Goal: Answer question/provide support: Share knowledge or assist other users

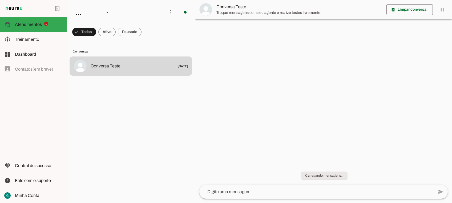
click at [132, 31] on span at bounding box center [130, 32] width 24 height 13
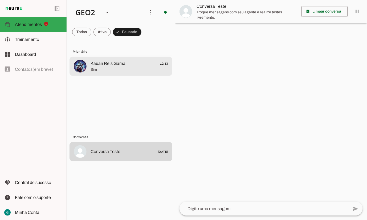
click at [99, 70] on span "Sim" at bounding box center [130, 69] width 78 height 5
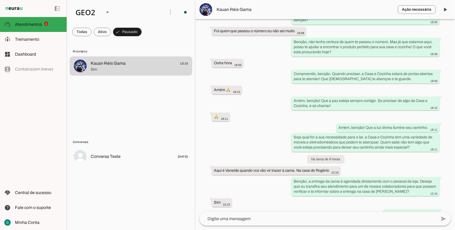
scroll to position [308, 0]
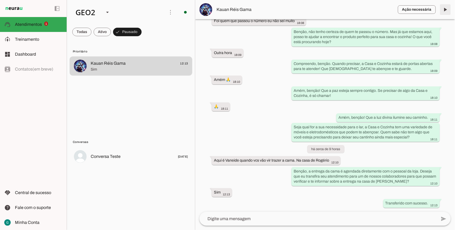
click at [444, 9] on span at bounding box center [445, 9] width 13 height 13
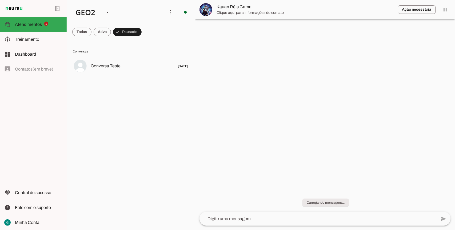
scroll to position [0, 0]
click at [92, 13] on div "GEO2" at bounding box center [85, 12] width 29 height 18
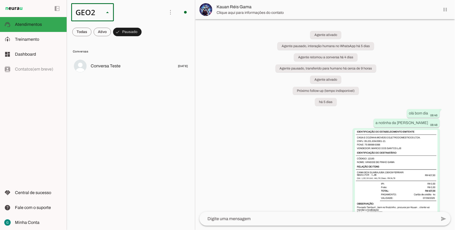
click at [147, 33] on slot at bounding box center [164, 34] width 34 height 6
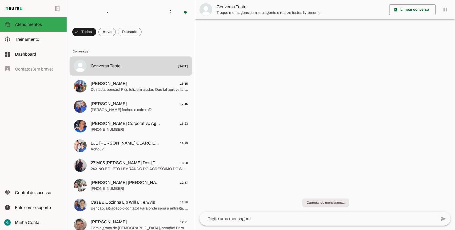
click at [132, 33] on span at bounding box center [130, 32] width 24 height 13
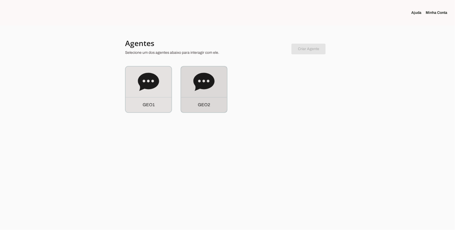
click at [208, 92] on icon at bounding box center [203, 81] width 21 height 21
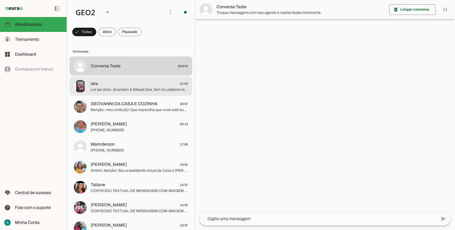
click at [117, 82] on span "iara 21:03" at bounding box center [139, 84] width 97 height 7
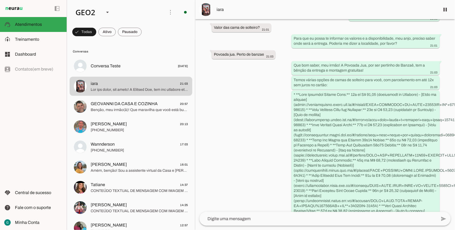
scroll to position [107, 0]
